Goal: Transaction & Acquisition: Download file/media

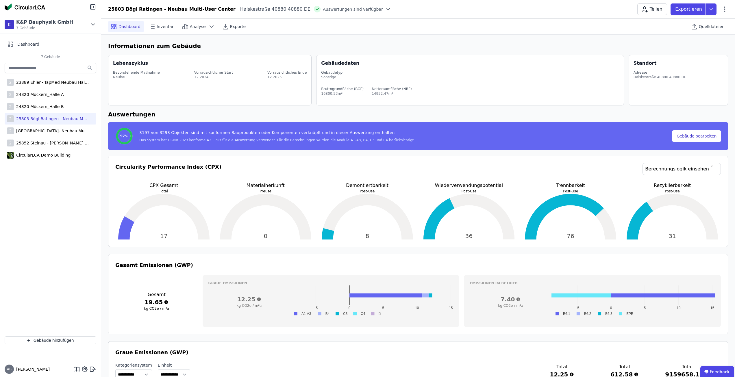
select select "*"
click at [40, 92] on div "24820 Möckern_Halle A" at bounding box center [39, 95] width 50 height 6
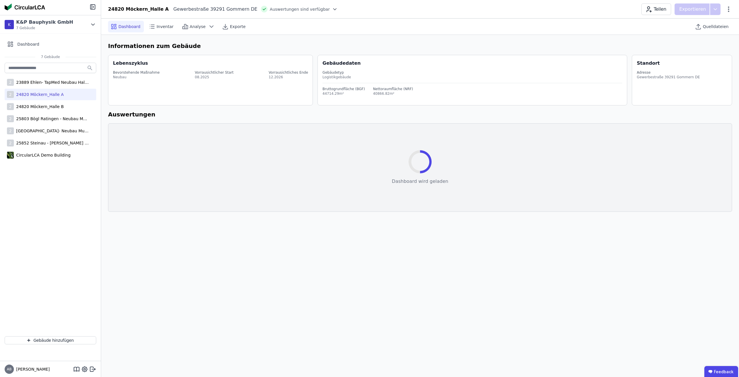
select select "*"
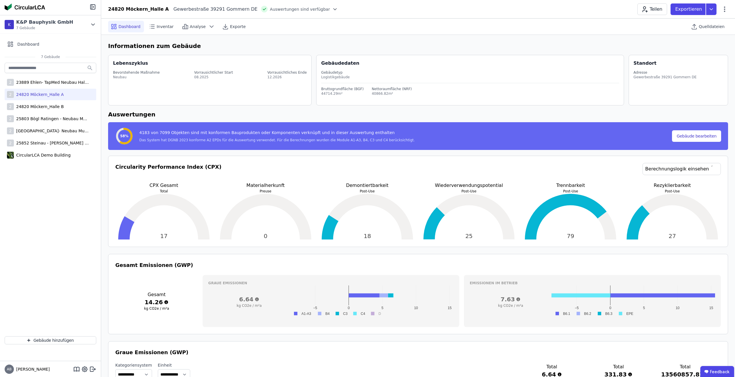
click at [510, 43] on h6 "Informationen zum Gebäude" at bounding box center [418, 46] width 620 height 9
click at [75, 91] on div "2 24820 Möckern_Halle A" at bounding box center [51, 95] width 92 height 12
select select "*"
click at [230, 27] on span "Exporte" at bounding box center [238, 27] width 16 height 6
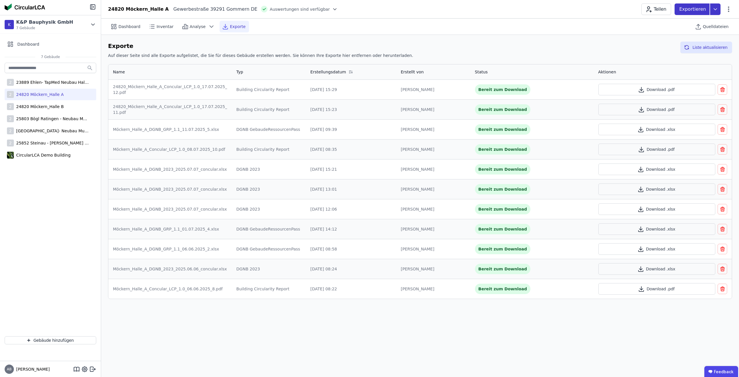
click at [695, 7] on p "Exportieren" at bounding box center [694, 9] width 28 height 7
click at [670, 45] on div "Ökobilanzierung exportieren" at bounding box center [657, 44] width 58 height 6
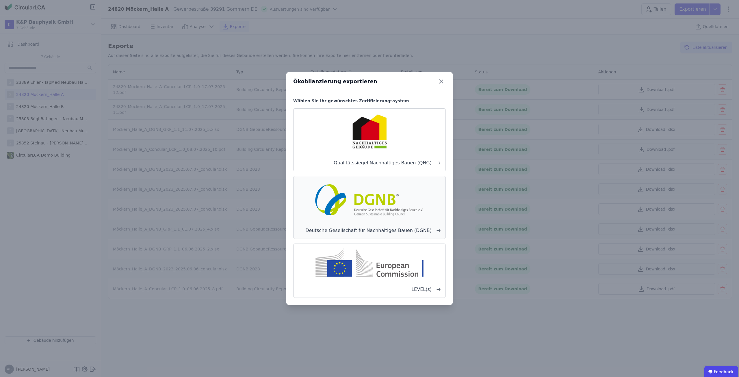
click at [404, 217] on img at bounding box center [370, 199] width 114 height 37
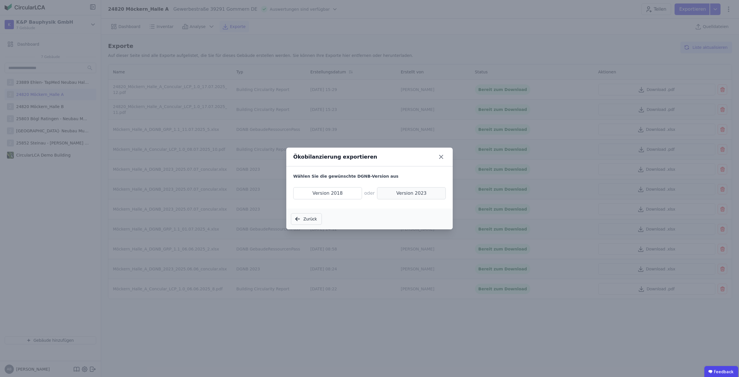
click at [414, 194] on span "Version 2023" at bounding box center [411, 193] width 69 height 12
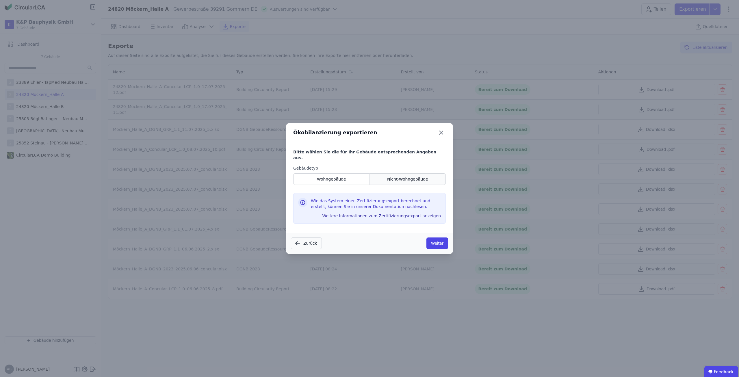
click at [388, 175] on div "Nicht-Wohngebäude" at bounding box center [408, 179] width 76 height 12
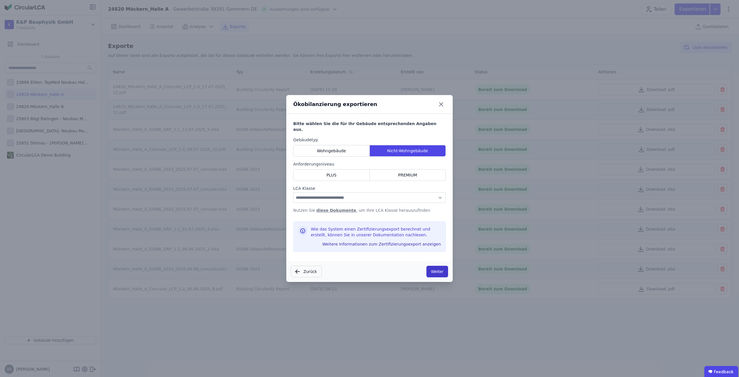
click at [434, 268] on button "Weiter" at bounding box center [438, 272] width 22 height 12
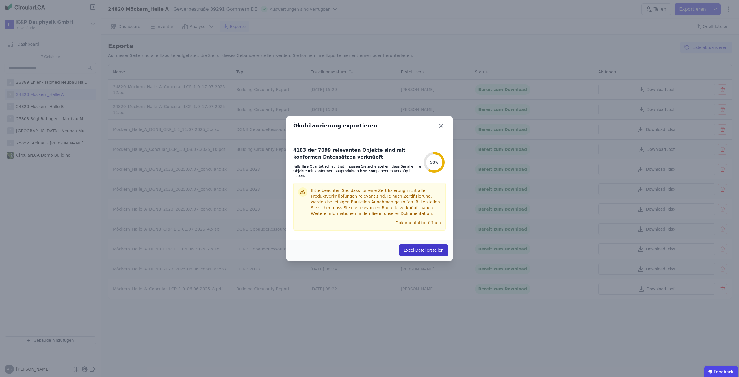
click at [432, 249] on button "Excel-Datei erstellen" at bounding box center [423, 251] width 49 height 12
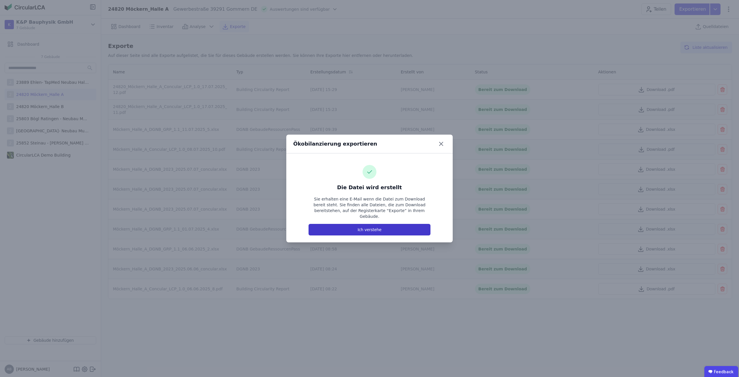
click at [395, 227] on button "Ich verstehe" at bounding box center [370, 230] width 122 height 12
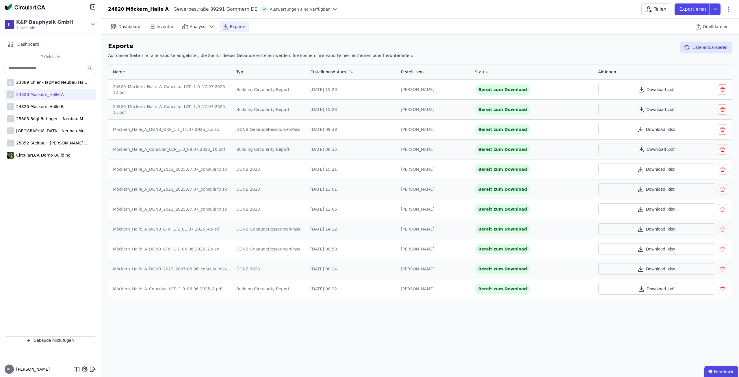
click at [369, 130] on div "[DATE] 09:39" at bounding box center [350, 130] width 81 height 6
click at [484, 338] on div "Dashboard Inventar Analyse Exporte Quelldateien Exporte Auf dieser Seite sind a…" at bounding box center [420, 198] width 638 height 359
click at [436, 51] on div "Exporte Auf dieser Seite sind alle Exporte aufgelistet, die Sie für dieses Gebä…" at bounding box center [420, 51] width 624 height 19
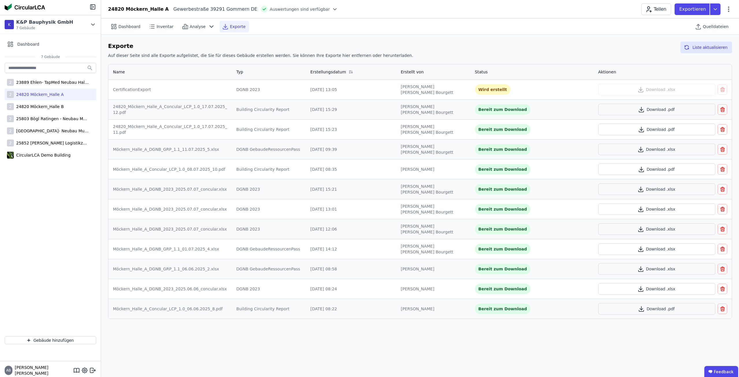
drag, startPoint x: 250, startPoint y: 48, endPoint x: 254, endPoint y: 31, distance: 16.9
click at [250, 48] on h6 "Exporte" at bounding box center [260, 46] width 305 height 9
click at [664, 87] on button "Download .xlsx" at bounding box center [657, 90] width 117 height 12
